Goal: Check status: Check status

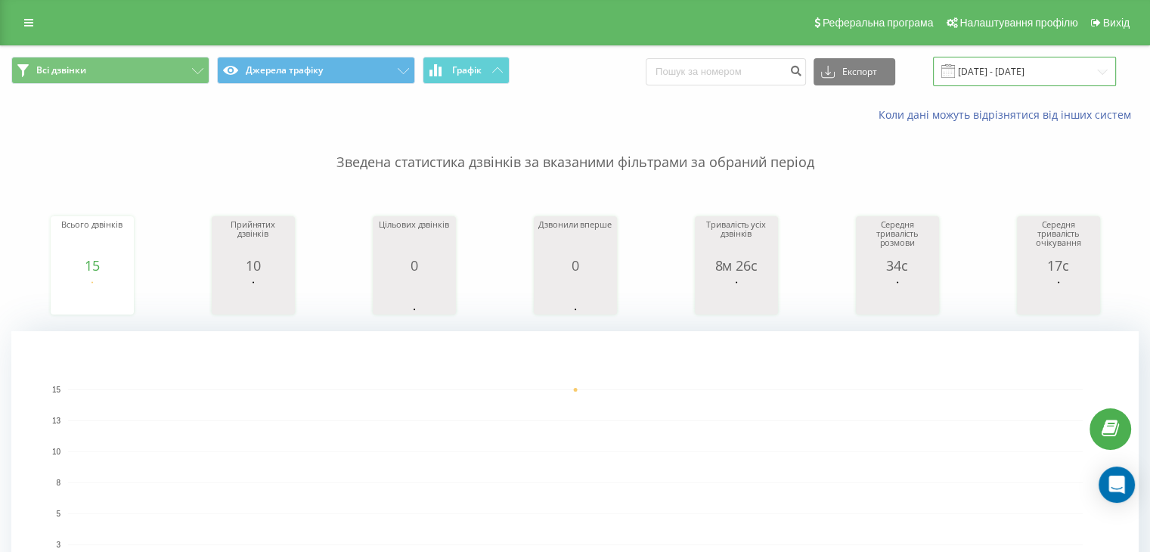
click at [1083, 73] on input "[DATE] - [DATE]" at bounding box center [1024, 71] width 183 height 29
click at [1004, 70] on input "[DATE] - [DATE]" at bounding box center [1024, 71] width 183 height 29
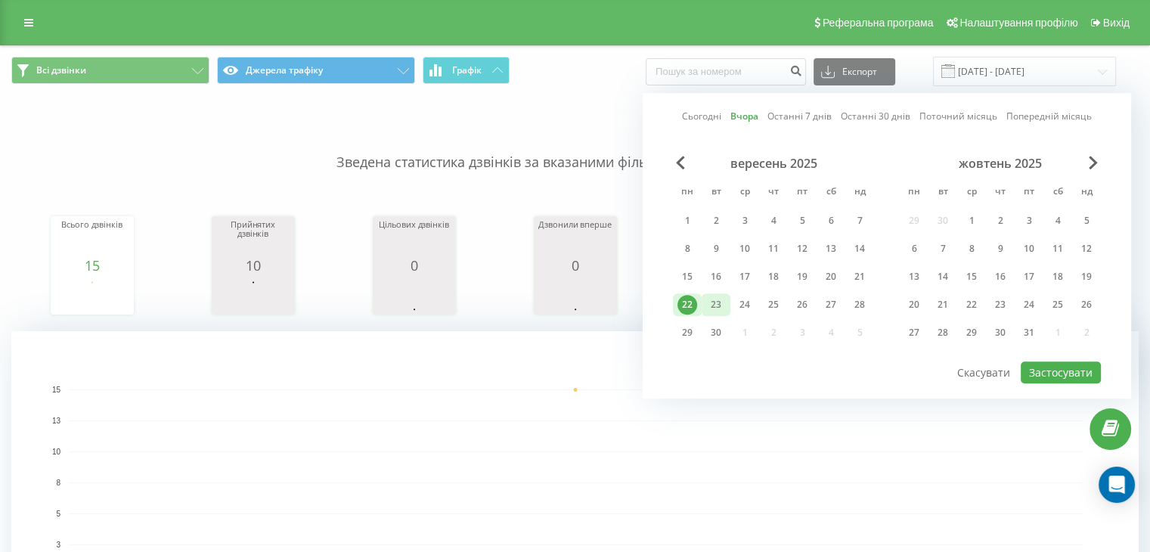
click at [718, 297] on div "23" at bounding box center [716, 305] width 20 height 20
click at [1074, 371] on button "Застосувати" at bounding box center [1061, 372] width 80 height 22
type input "23.09.2025 - 23.09.2025"
